Goal: Information Seeking & Learning: Learn about a topic

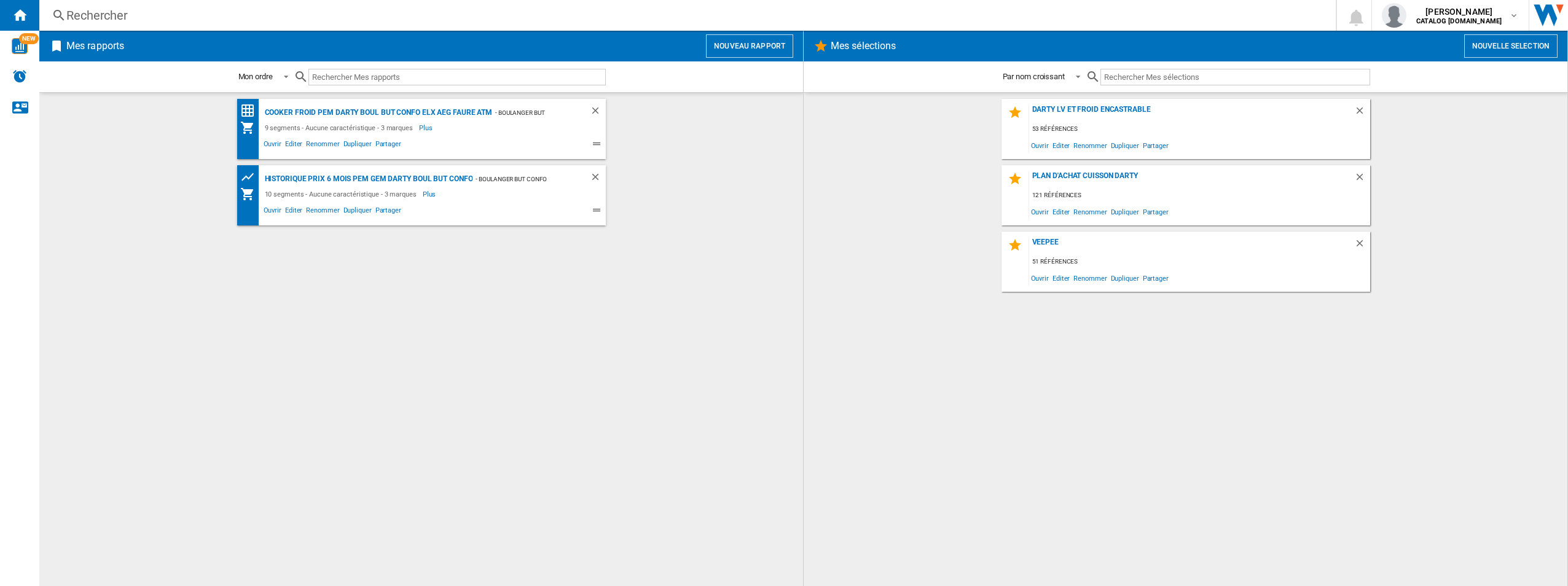
click at [409, 21] on div "Rechercher" at bounding box center [685, 16] width 1237 height 17
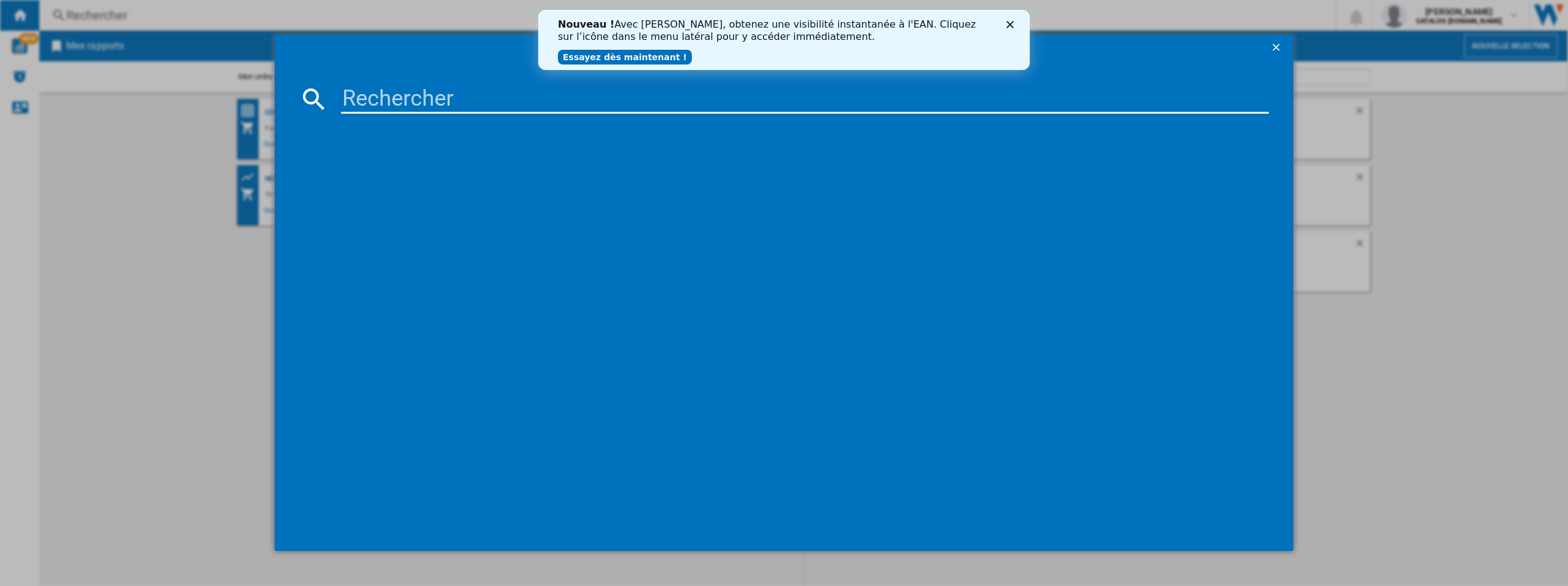
click at [1015, 30] on div "Nouveau ! Avec [PERSON_NAME], obtenez une visibilité instantanée à l'EAN. Cliqu…" at bounding box center [784, 40] width 491 height 51
click at [1007, 22] on polygon "Fermer" at bounding box center [1009, 24] width 7 height 7
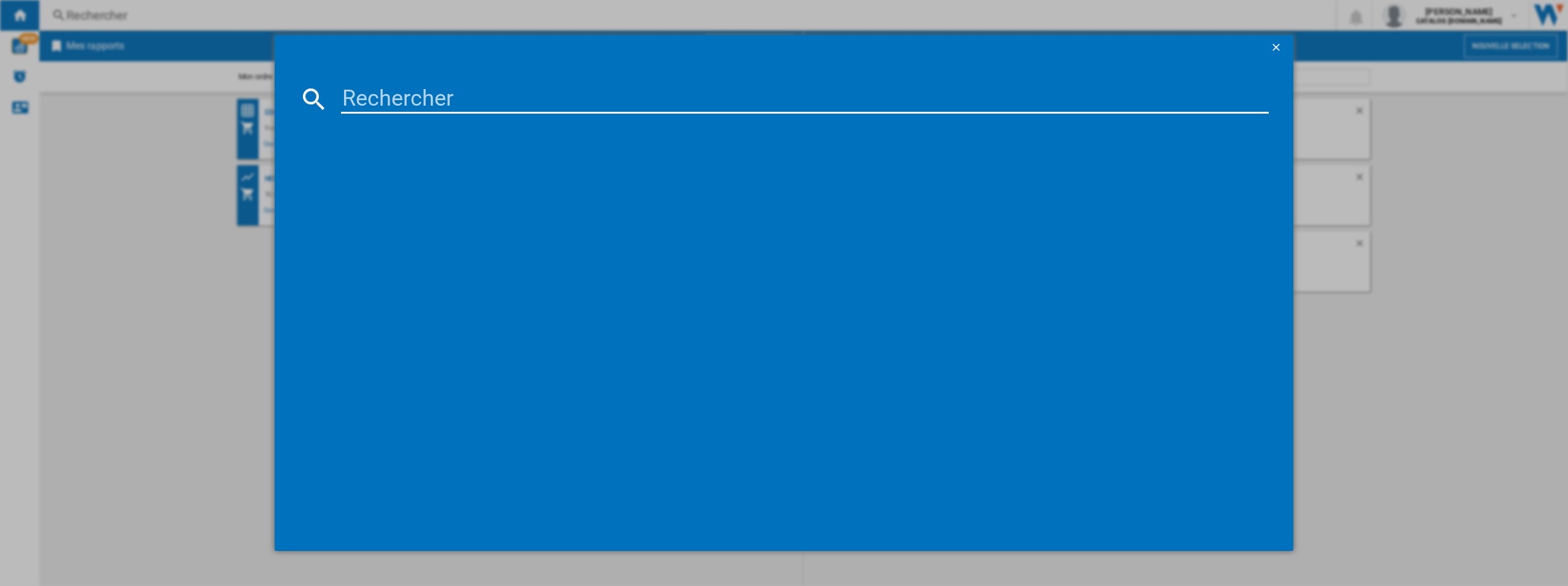
click at [568, 93] on input at bounding box center [805, 99] width 928 height 30
click at [415, 112] on input at bounding box center [805, 99] width 928 height 30
drag, startPoint x: 87, startPoint y: 269, endPoint x: 103, endPoint y: 264, distance: 16.8
click at [85, 271] on div at bounding box center [784, 293] width 1568 height 586
click at [403, 92] on input at bounding box center [805, 99] width 928 height 30
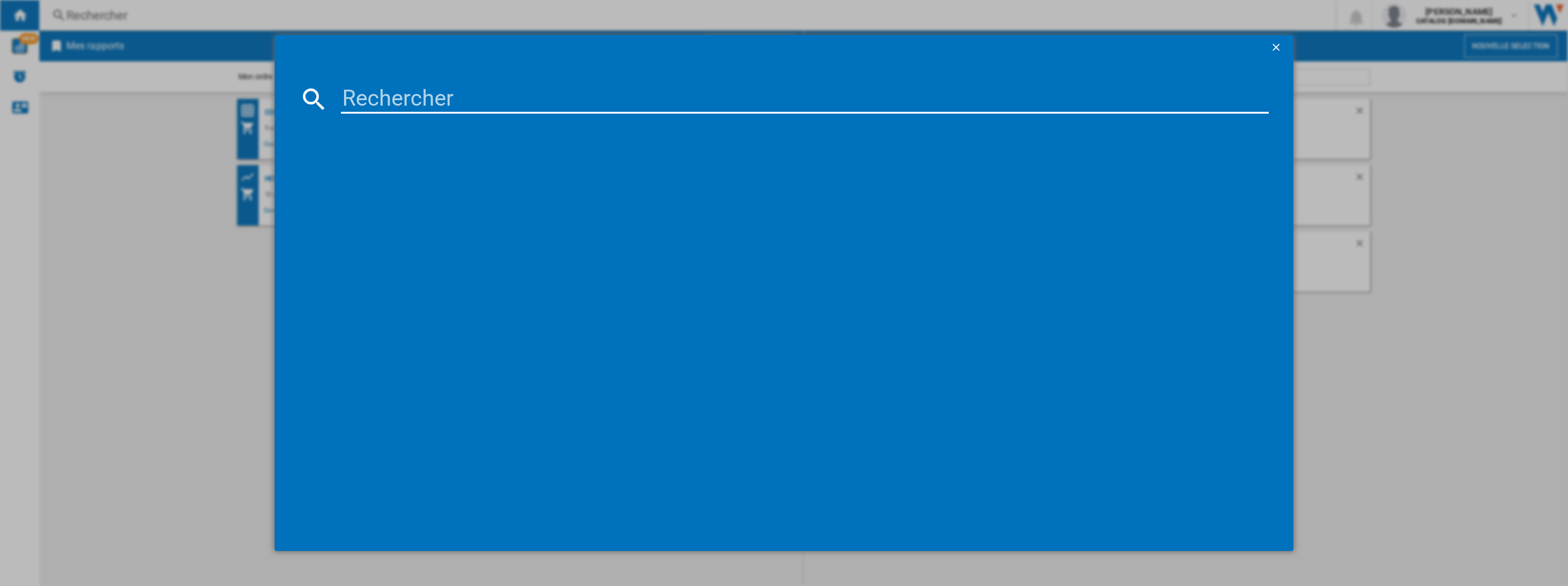
click at [1361, 232] on div at bounding box center [784, 293] width 1568 height 586
click at [413, 103] on input at bounding box center [805, 99] width 928 height 30
paste input "EKI64893DK"
type input "EKI64893DK"
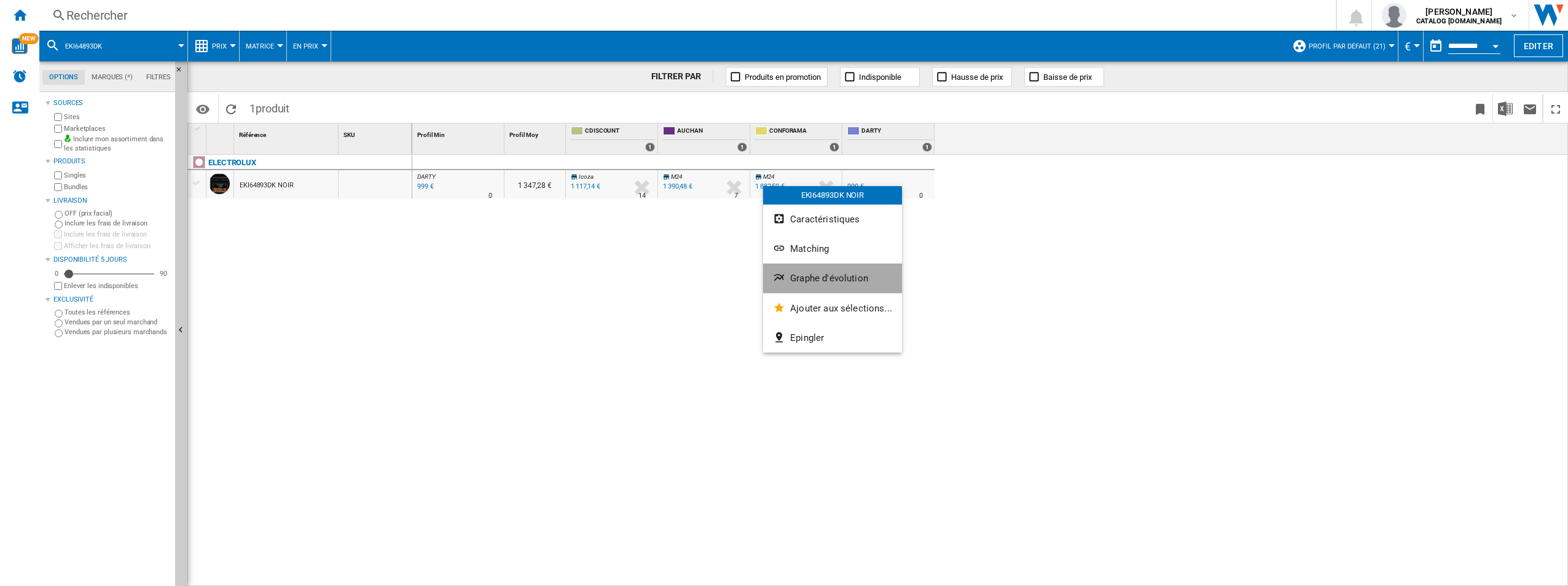
click at [867, 285] on button "Graphe d'évolution" at bounding box center [832, 279] width 139 height 30
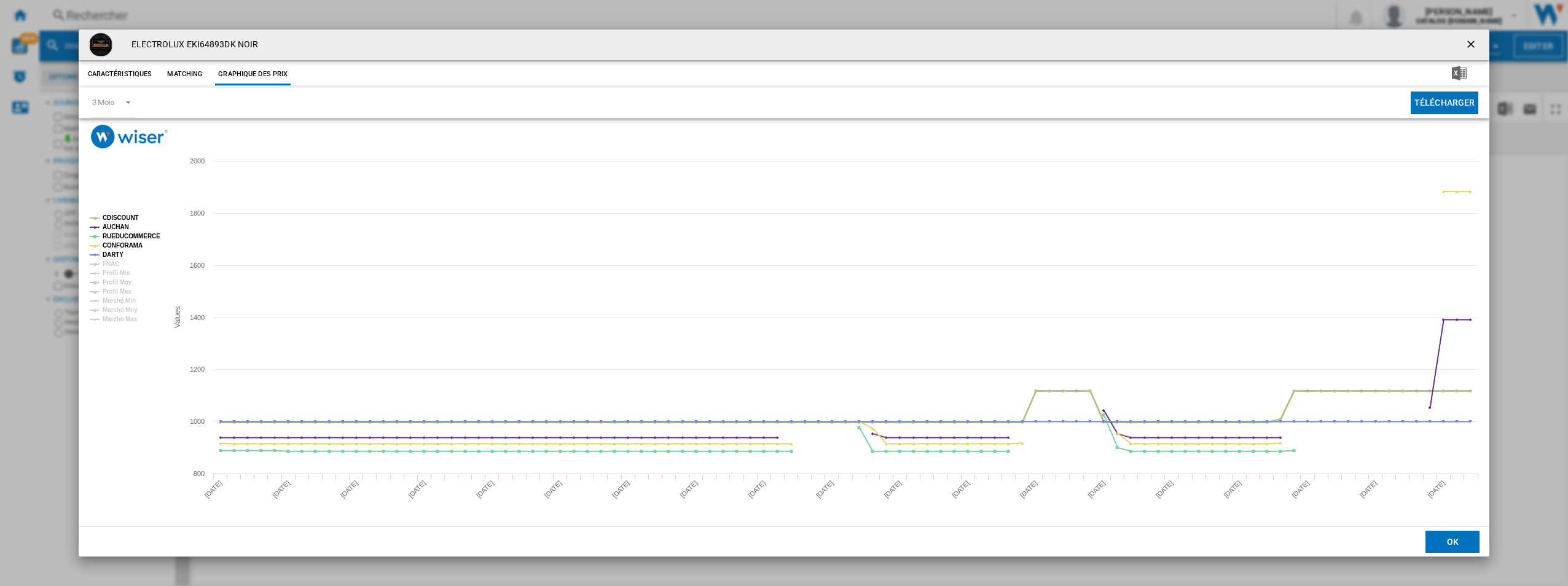
click at [115, 215] on tspan "CDISCOUNT" at bounding box center [121, 218] width 36 height 7
click at [115, 224] on tspan "AUCHAN" at bounding box center [116, 227] width 27 height 7
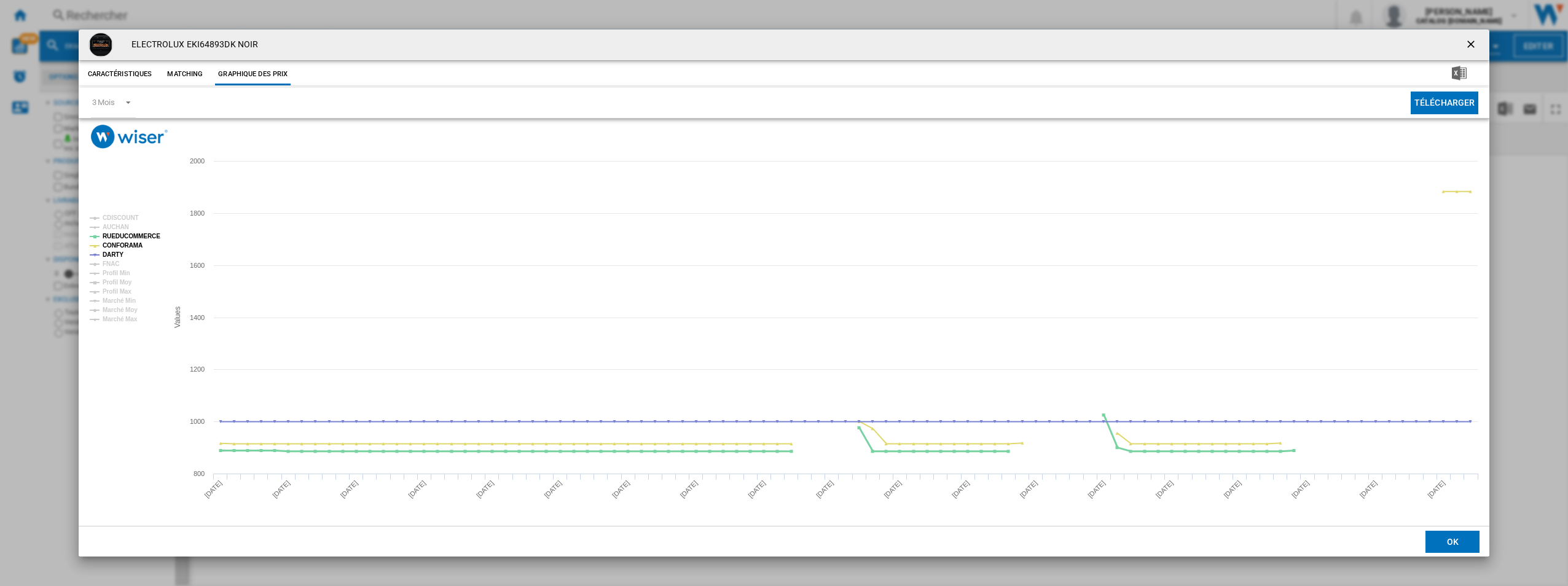
click at [117, 236] on tspan "RUEDUCOMMERCE" at bounding box center [132, 236] width 58 height 7
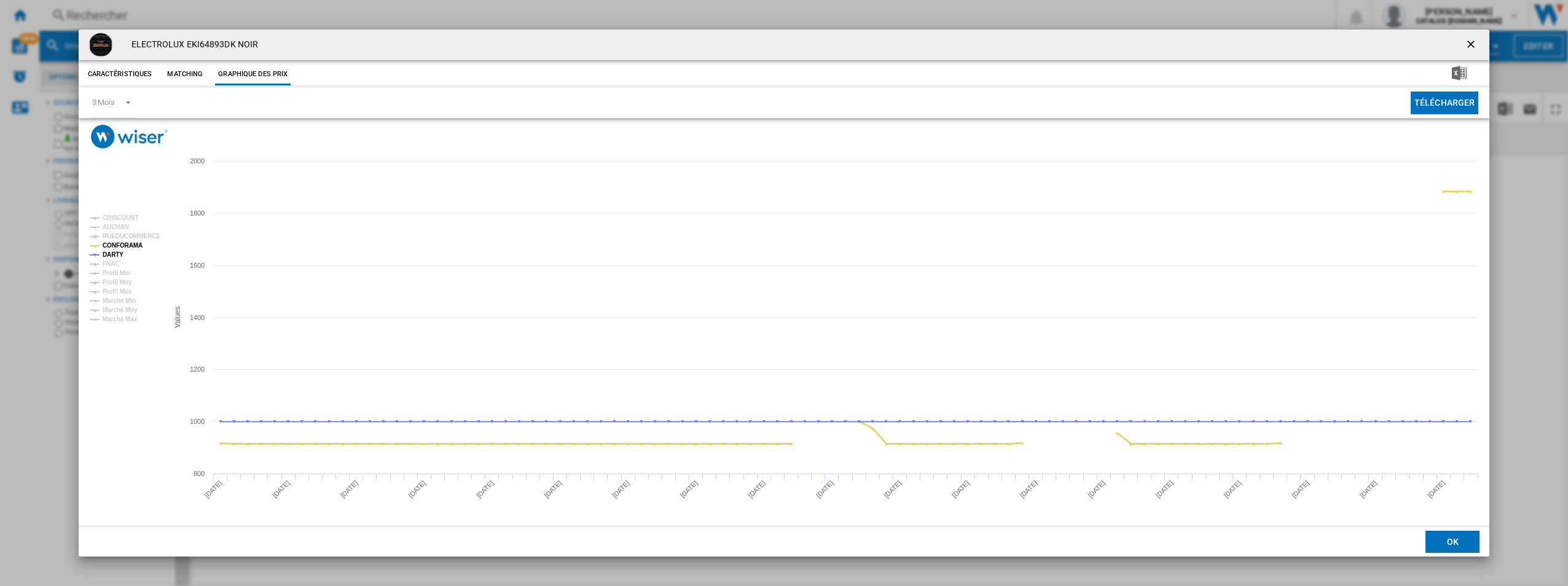
click at [118, 244] on tspan "CONFORAMA" at bounding box center [122, 245] width 40 height 7
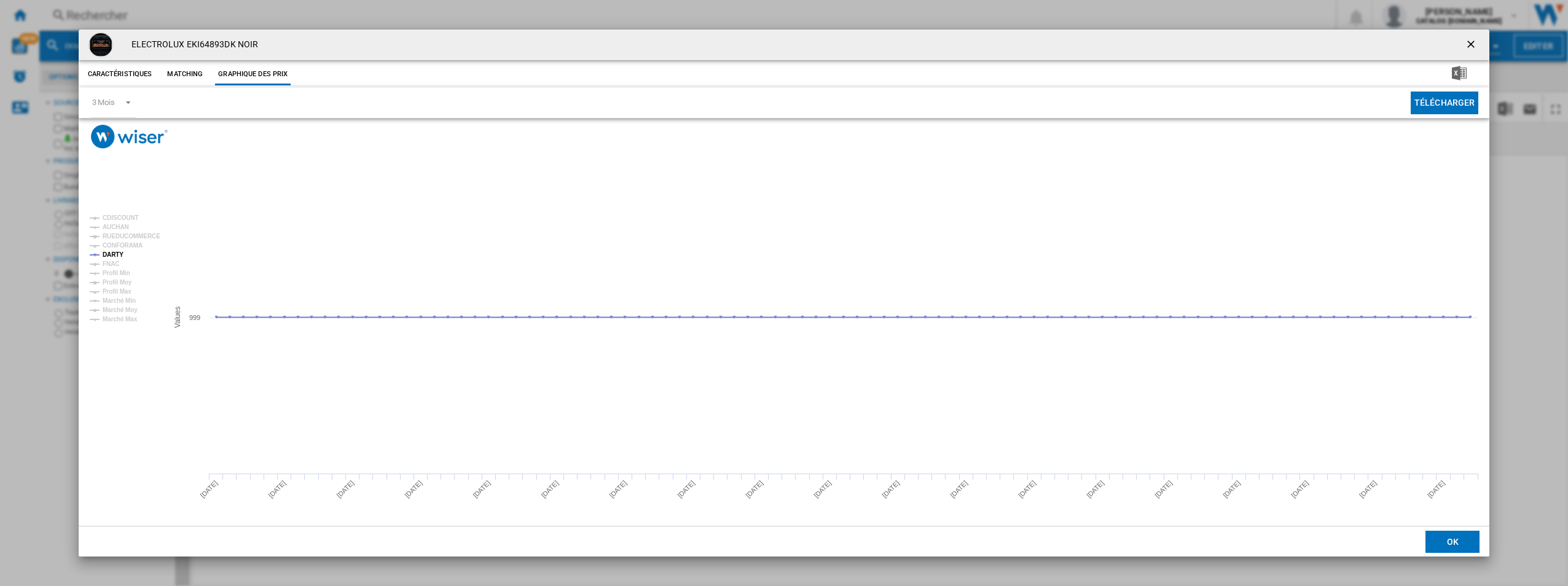
click at [1529, 357] on div "ELECTROLUX EKI64893DK NOIR Caractéristiques Matching Graphique des prix price N…" at bounding box center [784, 293] width 1568 height 586
click at [1469, 43] on ng-md-icon "getI18NText('BUTTONS.CLOSE_DIALOG')" at bounding box center [1472, 45] width 15 height 15
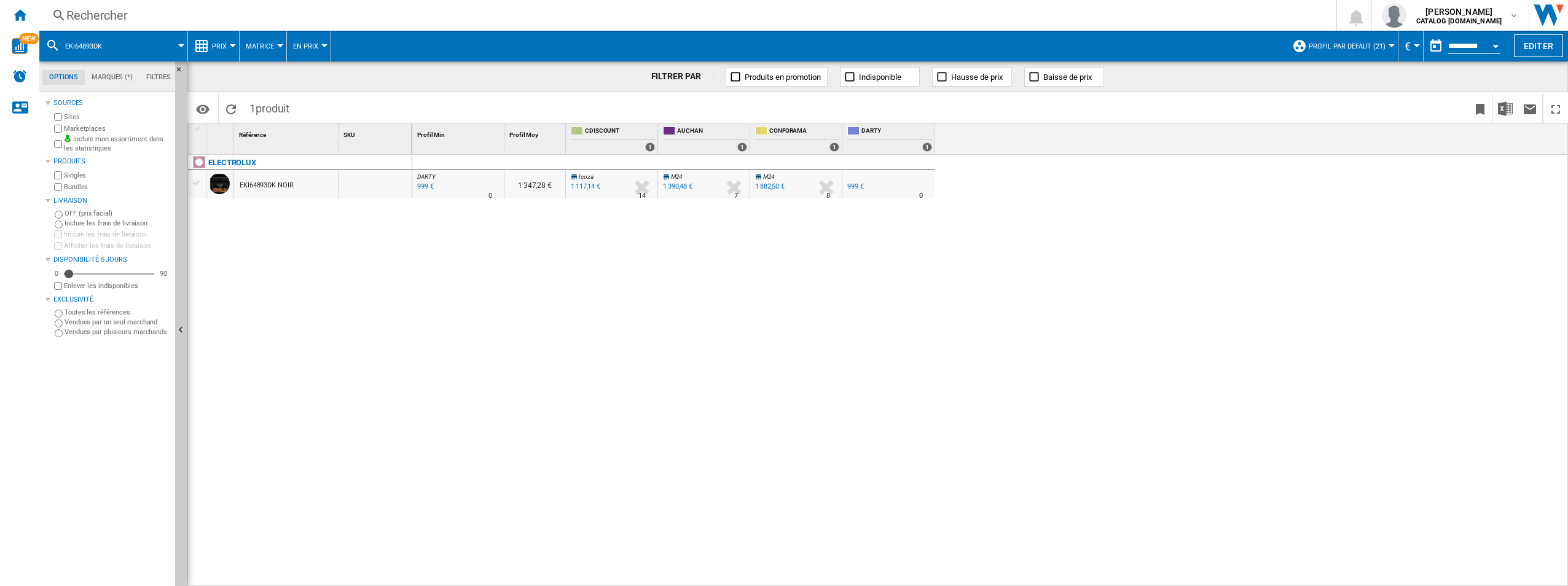
click at [339, 3] on div "Rechercher Rechercher 0 [PERSON_NAME] CATALOG [DOMAIN_NAME] CATALOG [DOMAIN_NAM…" at bounding box center [804, 15] width 1529 height 30
click at [322, 13] on div "Rechercher" at bounding box center [685, 16] width 1237 height 17
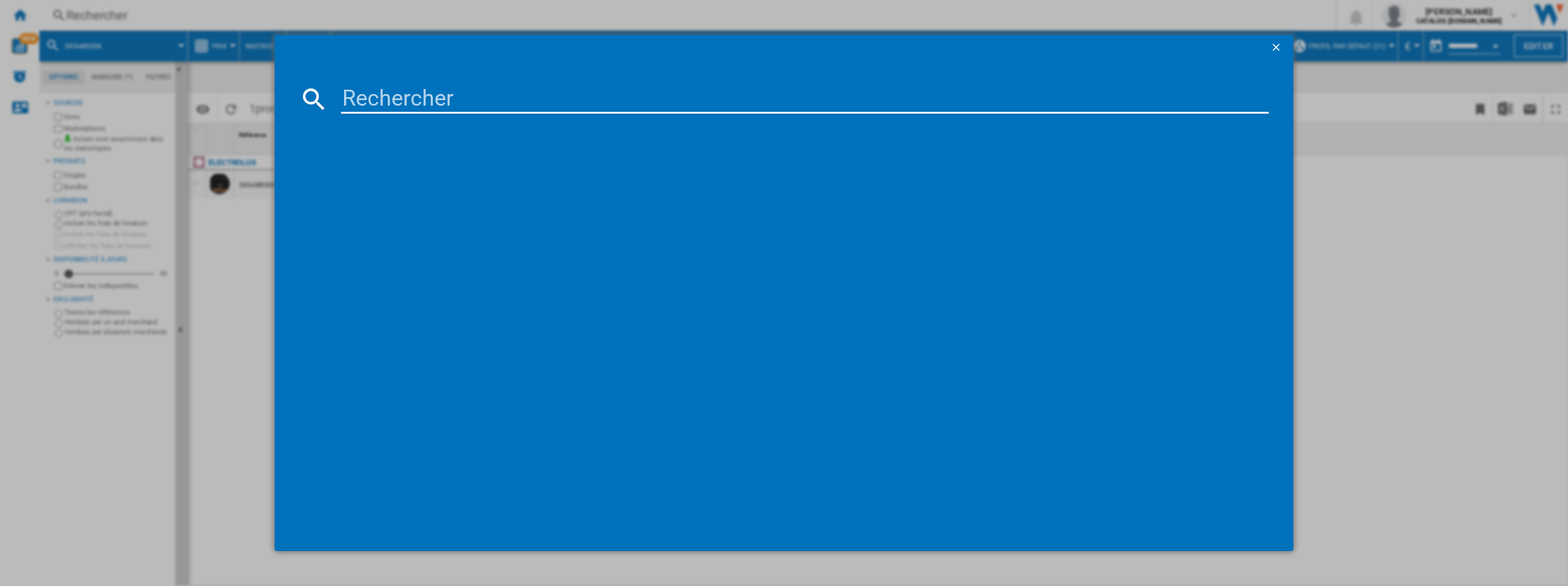
click at [418, 87] on input at bounding box center [805, 99] width 928 height 30
type input "EKI624299K"
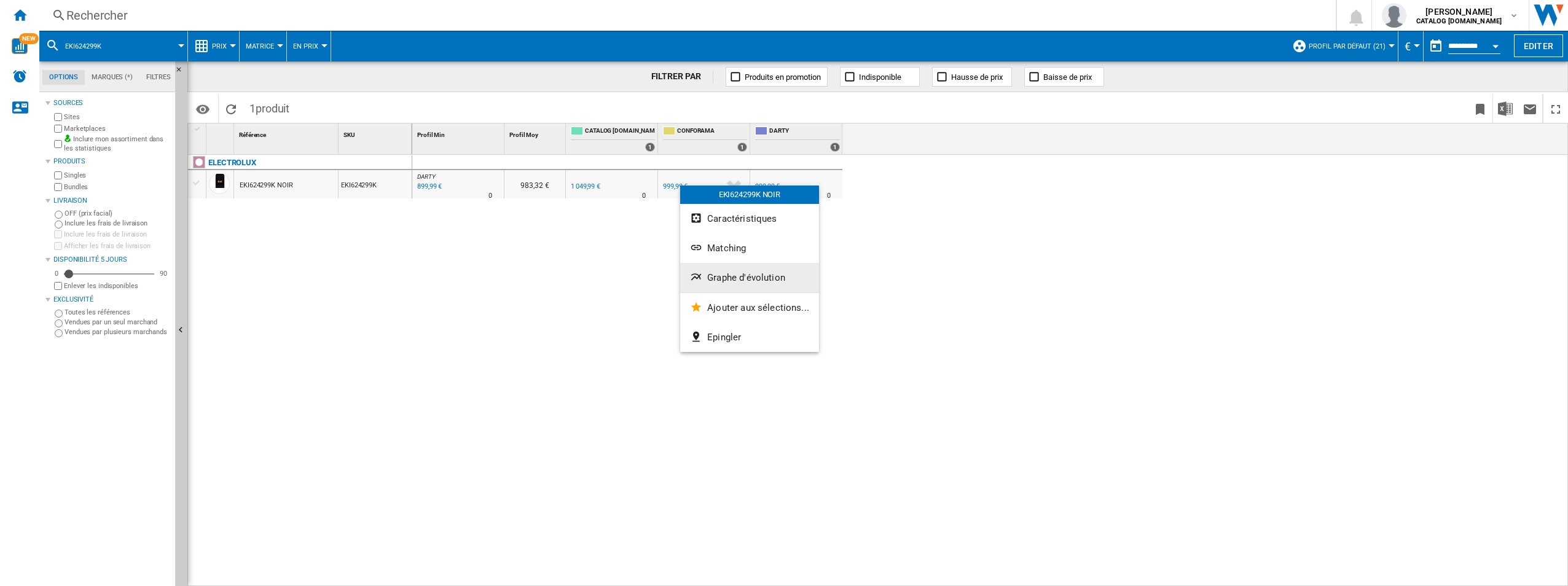
click at [743, 274] on span "Graphe d'évolution" at bounding box center [747, 278] width 78 height 11
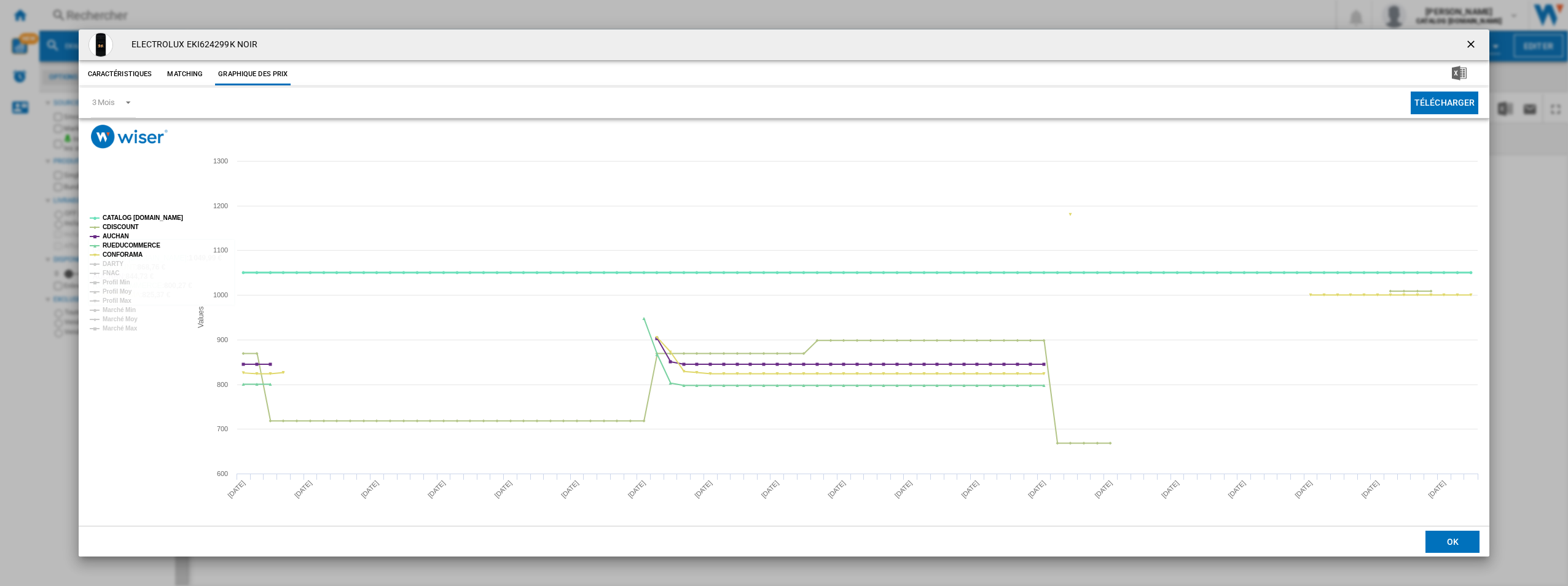
click at [165, 219] on tspan "CATALOG [DOMAIN_NAME]" at bounding box center [143, 218] width 80 height 7
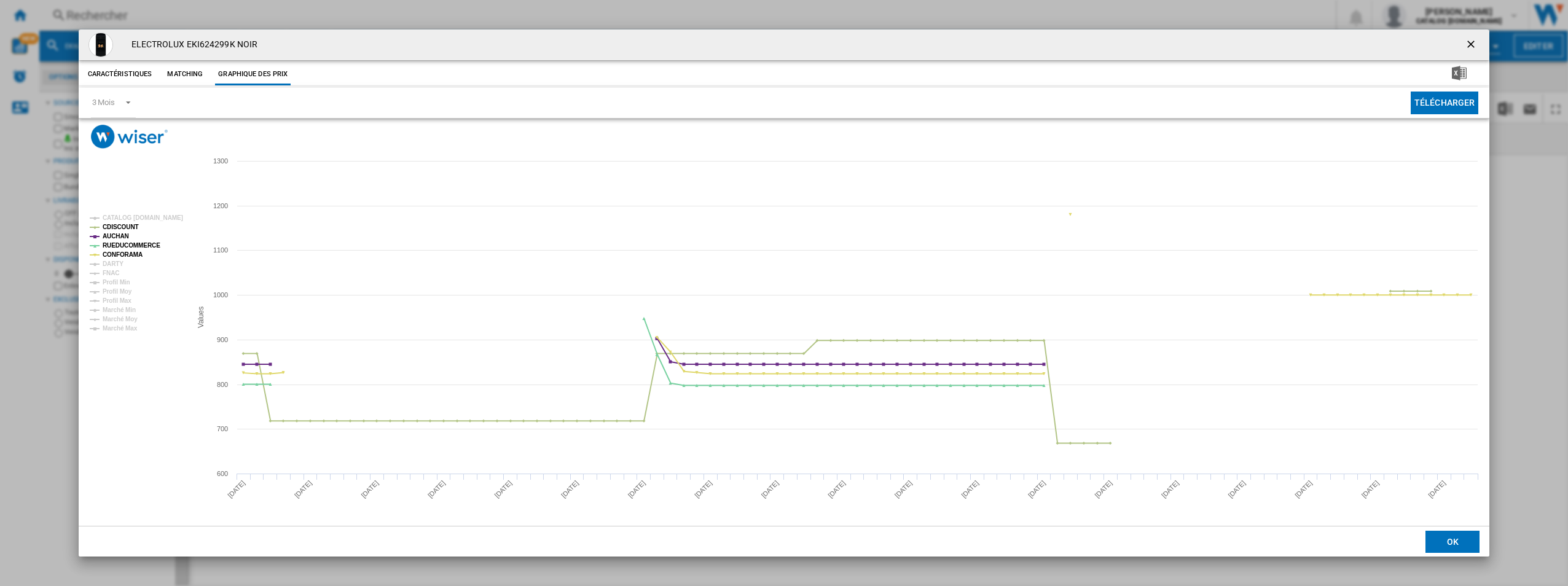
click at [143, 233] on rect "Product popup" at bounding box center [136, 273] width 101 height 126
click at [133, 243] on tspan "RUEDUCOMMERCE" at bounding box center [132, 245] width 58 height 7
click at [127, 255] on tspan "CONFORAMA" at bounding box center [122, 254] width 40 height 7
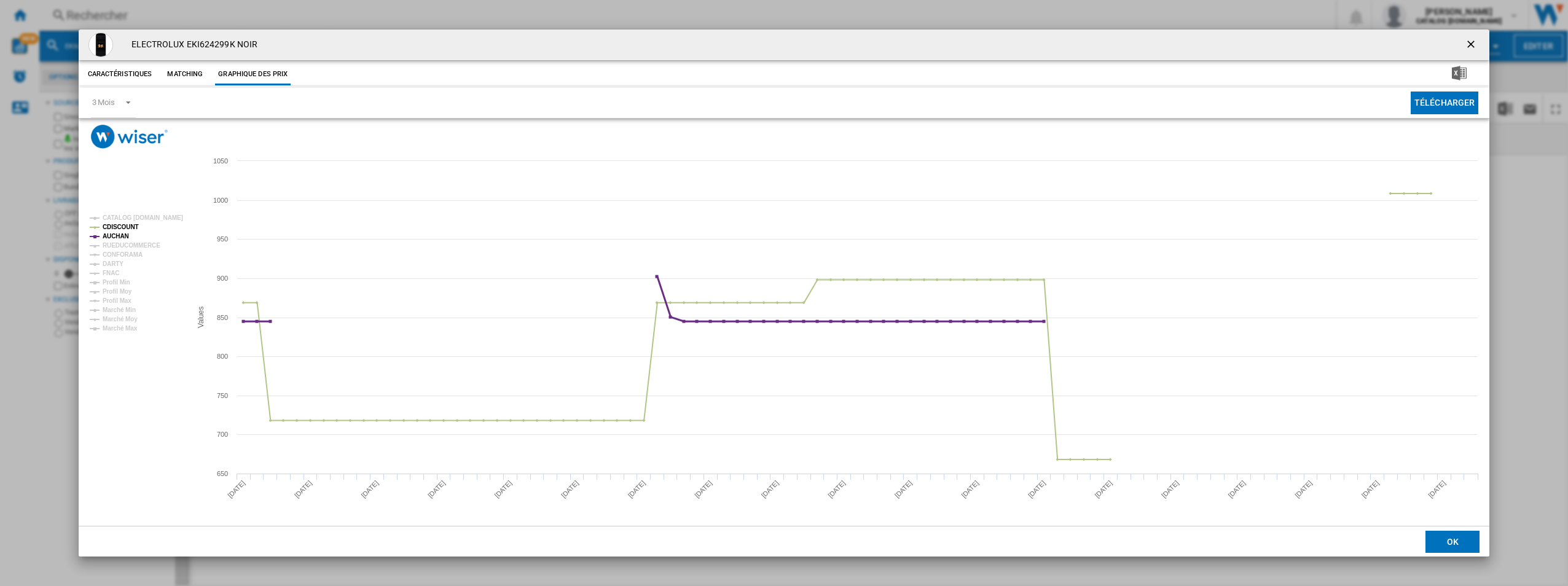
drag, startPoint x: 121, startPoint y: 236, endPoint x: 123, endPoint y: 228, distance: 8.2
click at [120, 236] on tspan "AUCHAN" at bounding box center [116, 236] width 27 height 7
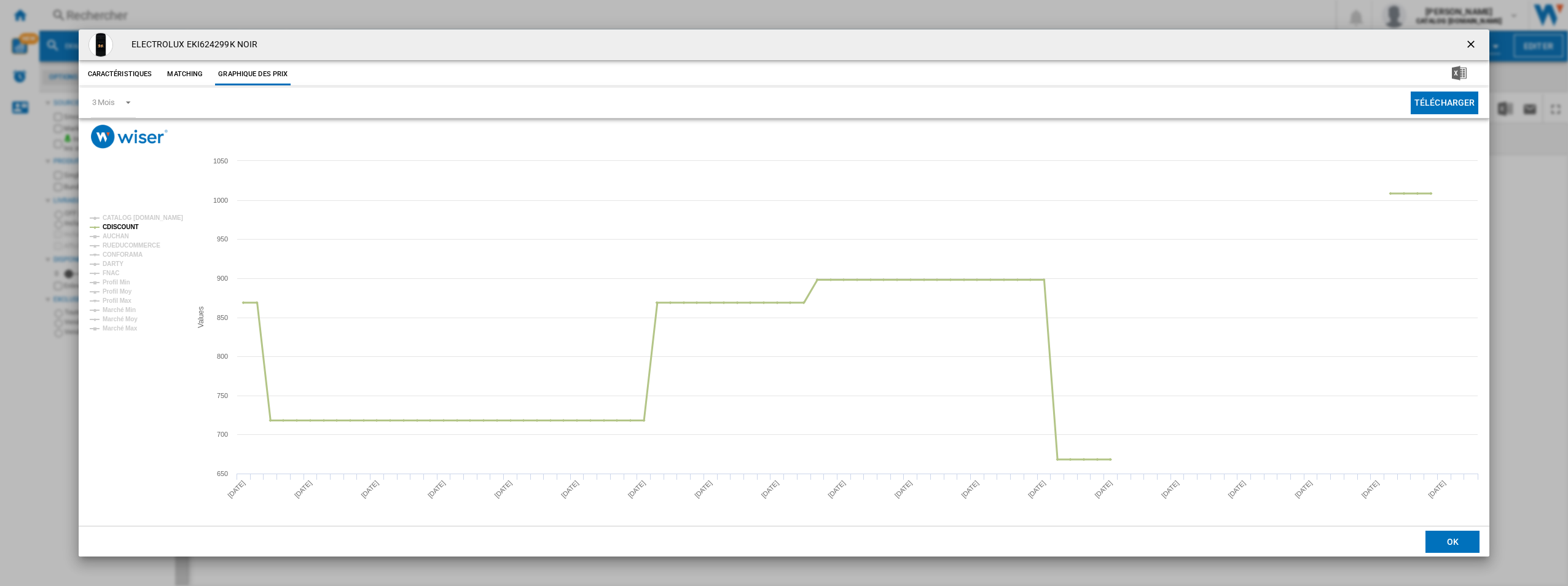
click at [124, 227] on tspan "CDISCOUNT" at bounding box center [121, 227] width 36 height 7
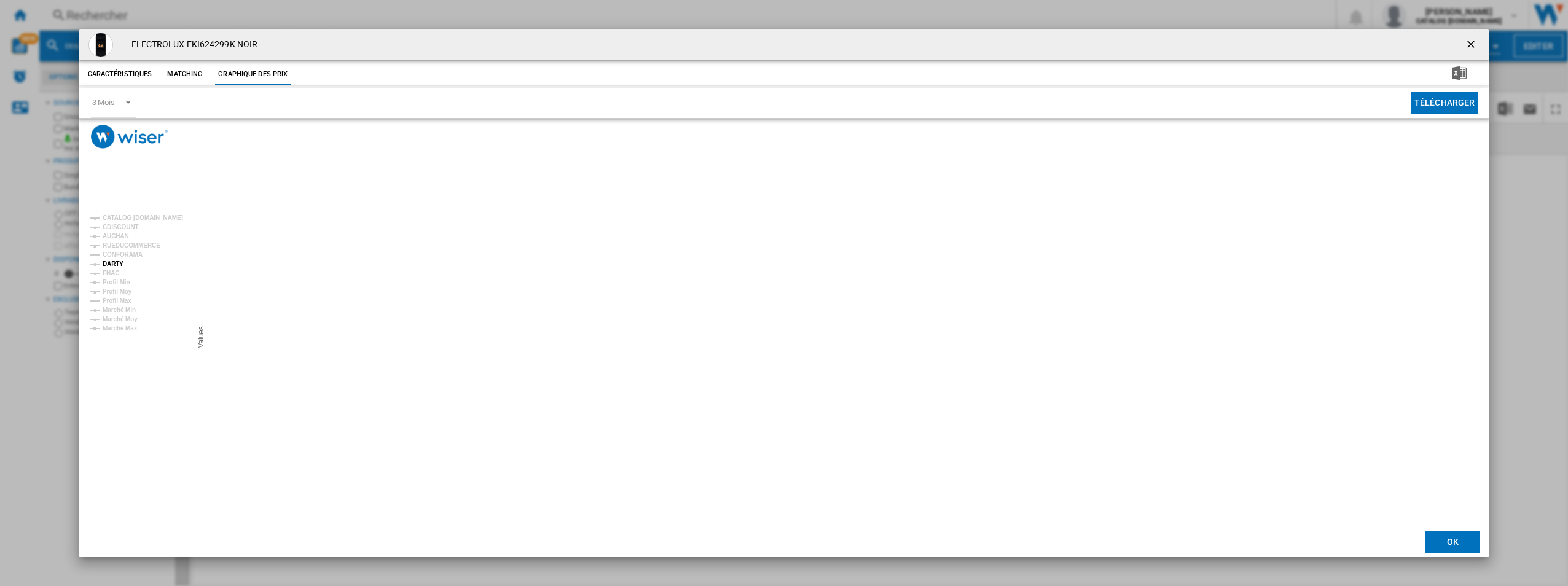
click at [121, 268] on tspan "DARTY" at bounding box center [113, 264] width 21 height 7
